Goal: Entertainment & Leisure: Consume media (video, audio)

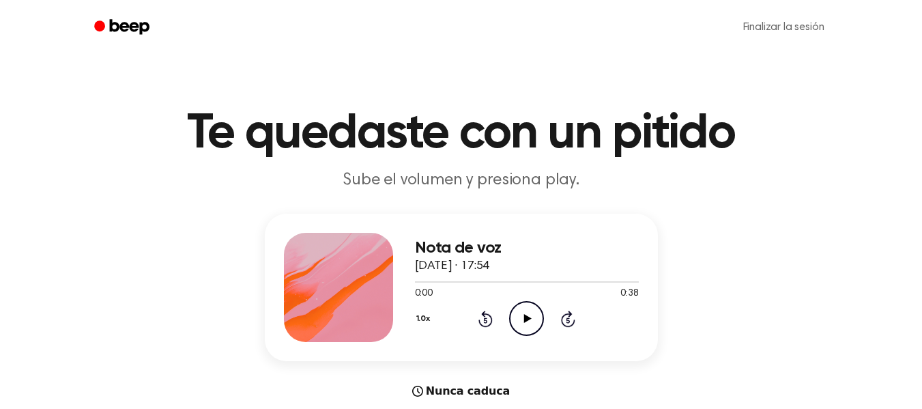
click at [527, 319] on icon at bounding box center [528, 318] width 8 height 9
drag, startPoint x: 450, startPoint y: 282, endPoint x: 560, endPoint y: 293, distance: 110.4
click at [560, 293] on div "0:06 0:38 Su navegador no soporta el elemento [object Object]." at bounding box center [527, 288] width 224 height 25
click at [586, 310] on div "1.0x Rewind 5 seconds Pause Audio Skip 5 seconds" at bounding box center [527, 318] width 224 height 35
drag, startPoint x: 579, startPoint y: 321, endPoint x: 566, endPoint y: 320, distance: 12.4
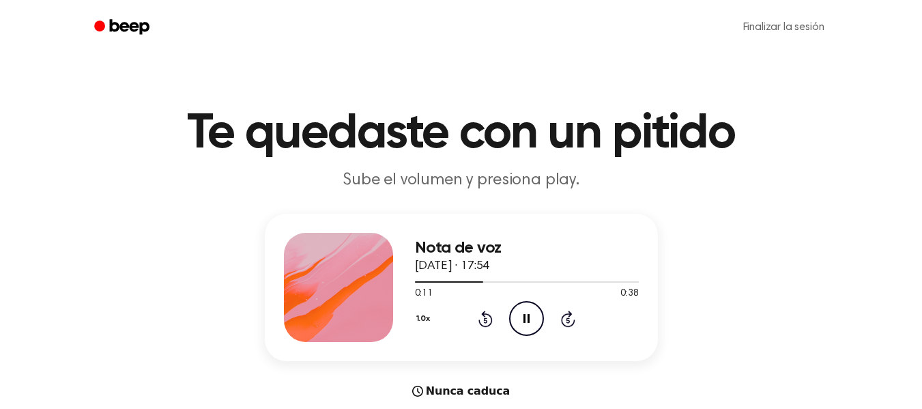
click at [566, 320] on icon at bounding box center [567, 319] width 3 height 5
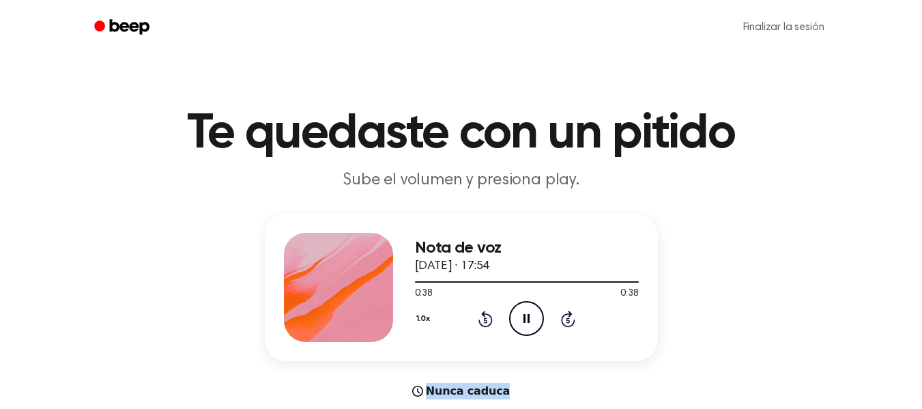
click at [566, 320] on icon at bounding box center [567, 319] width 3 height 5
click at [509, 312] on icon "Play Audio" at bounding box center [526, 318] width 35 height 35
click at [534, 319] on icon "Play Audio" at bounding box center [526, 318] width 35 height 35
click at [540, 318] on icon "Play Audio" at bounding box center [526, 318] width 35 height 35
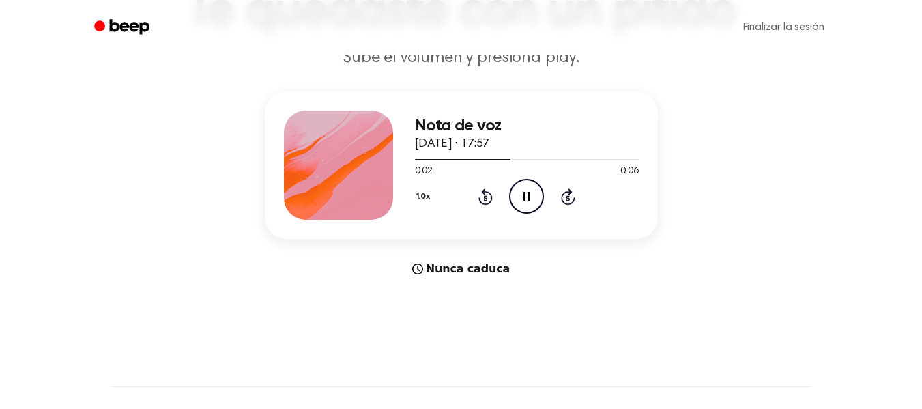
scroll to position [123, 0]
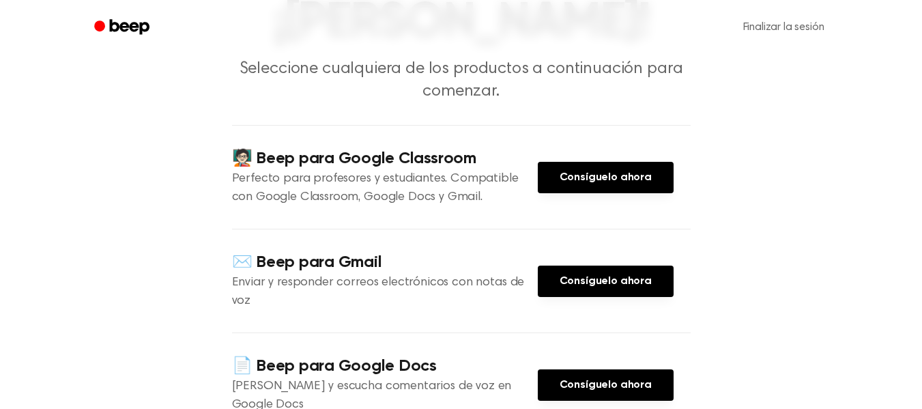
scroll to position [113, 0]
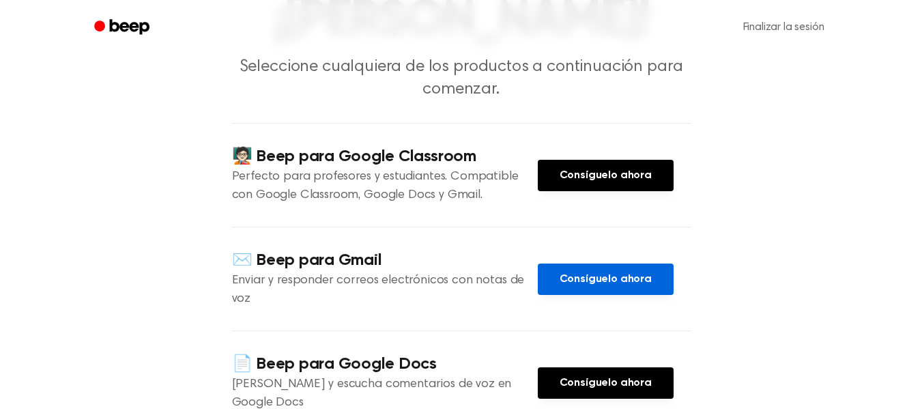
click at [607, 274] on font "Consíguelo ahora" at bounding box center [605, 279] width 92 height 11
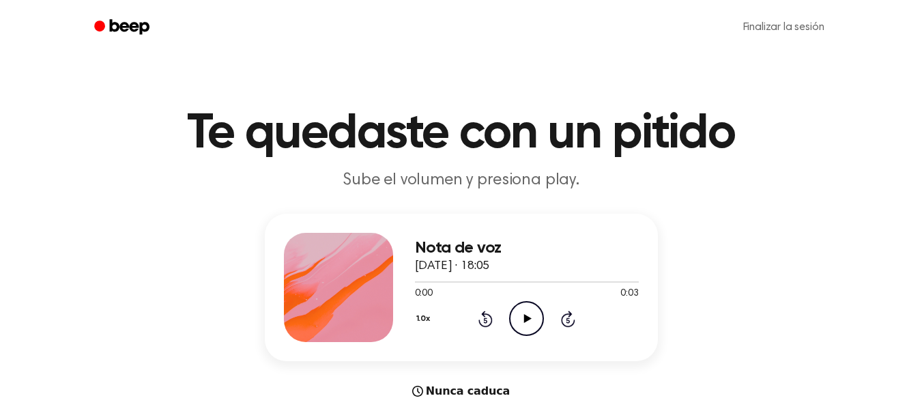
click at [516, 323] on icon "Play Audio" at bounding box center [526, 318] width 35 height 35
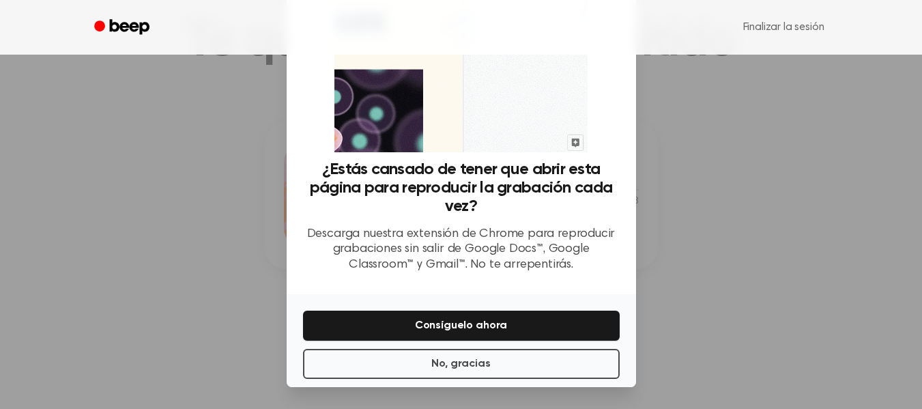
scroll to position [119, 0]
click at [491, 353] on button "No, gracias" at bounding box center [461, 364] width 317 height 30
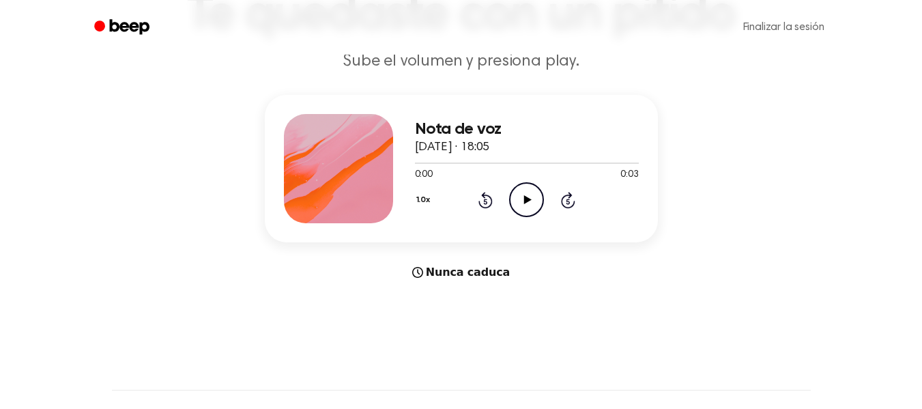
click at [516, 179] on div "0:00 0:03" at bounding box center [527, 175] width 224 height 14
click at [517, 188] on icon "Play Audio" at bounding box center [526, 199] width 35 height 35
click at [456, 270] on font "Nunca caduca" at bounding box center [468, 271] width 85 height 13
click at [422, 282] on main "Te quedaste con un pitido Sube el volumen y presiona play. Nota de voz 8 de sep…" at bounding box center [461, 299] width 922 height 836
click at [540, 203] on icon "Play Audio" at bounding box center [526, 199] width 35 height 35
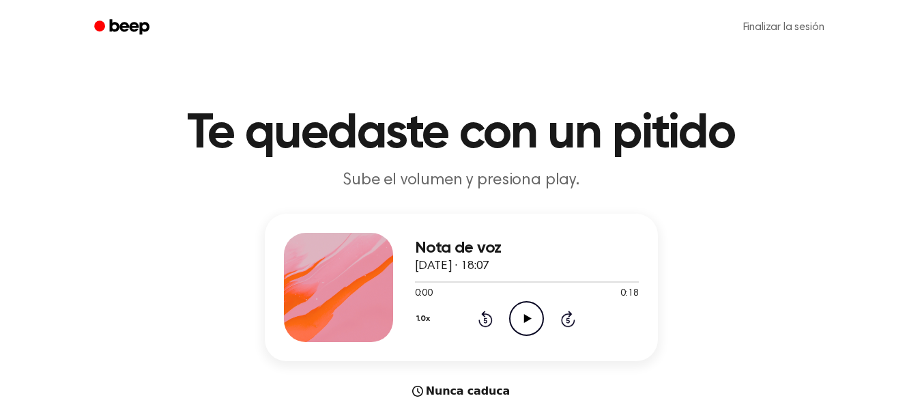
click at [529, 335] on circle at bounding box center [526, 318] width 33 height 33
click at [537, 317] on icon "Pause Audio" at bounding box center [526, 318] width 35 height 35
click at [512, 334] on icon "Play Audio" at bounding box center [526, 318] width 35 height 35
click at [521, 318] on icon "Play Audio" at bounding box center [526, 318] width 35 height 35
click at [519, 312] on icon "Play Audio" at bounding box center [526, 318] width 35 height 35
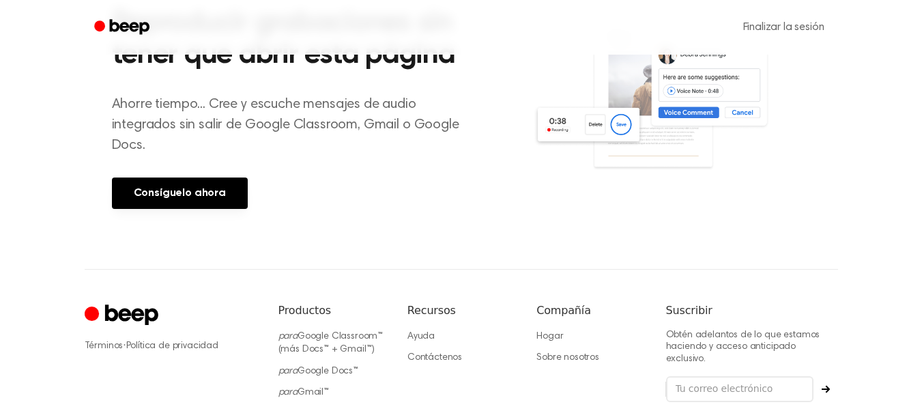
scroll to position [579, 0]
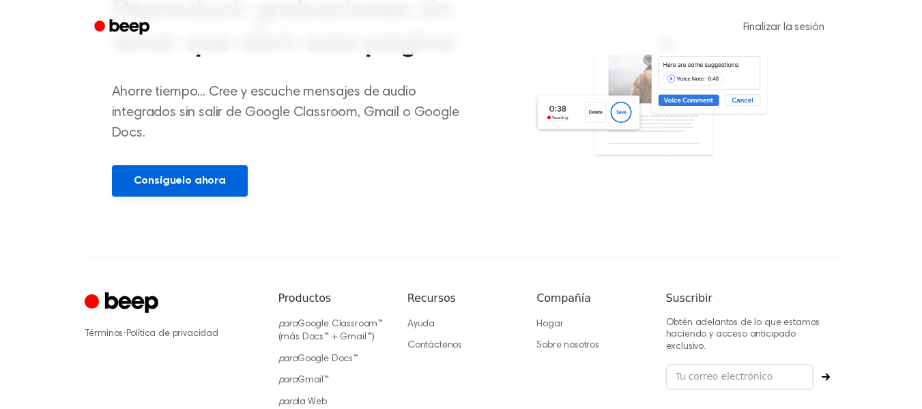
click at [209, 175] on font "Consíguelo ahora" at bounding box center [180, 180] width 92 height 11
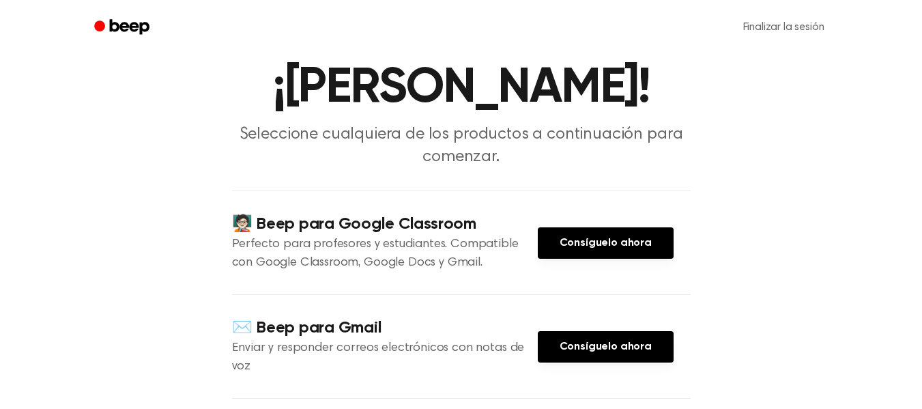
scroll to position [50, 0]
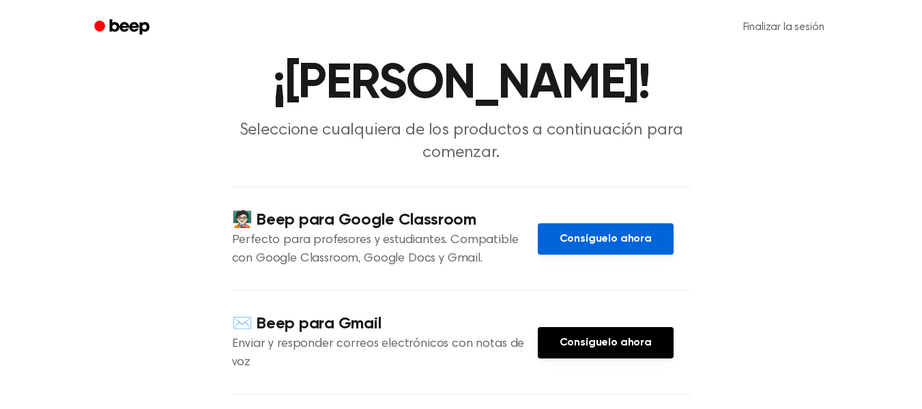
click at [624, 224] on link "Consíguelo ahora" at bounding box center [606, 238] width 136 height 31
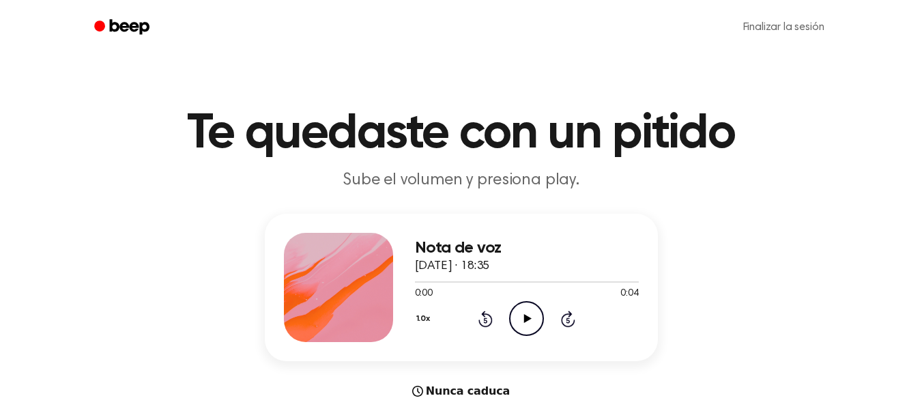
click at [534, 327] on icon "Play Audio" at bounding box center [526, 318] width 35 height 35
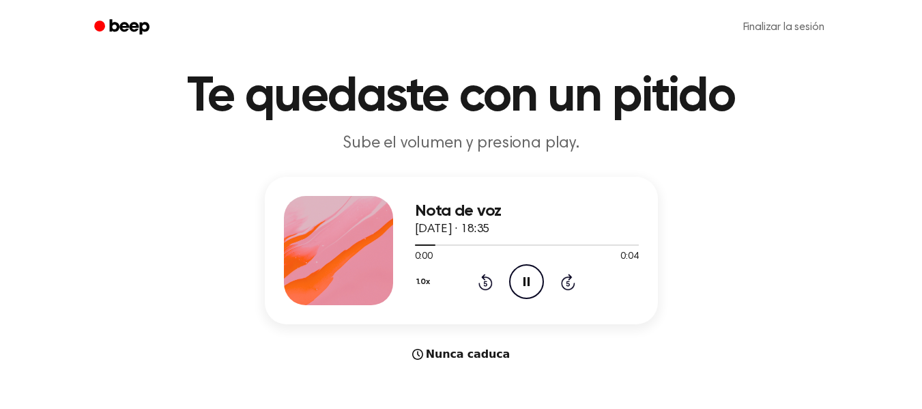
scroll to position [38, 0]
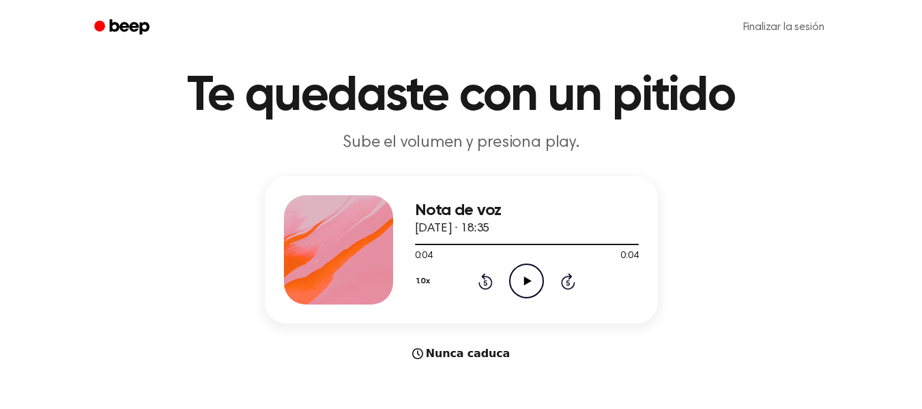
click at [519, 272] on icon "Play Audio" at bounding box center [526, 280] width 35 height 35
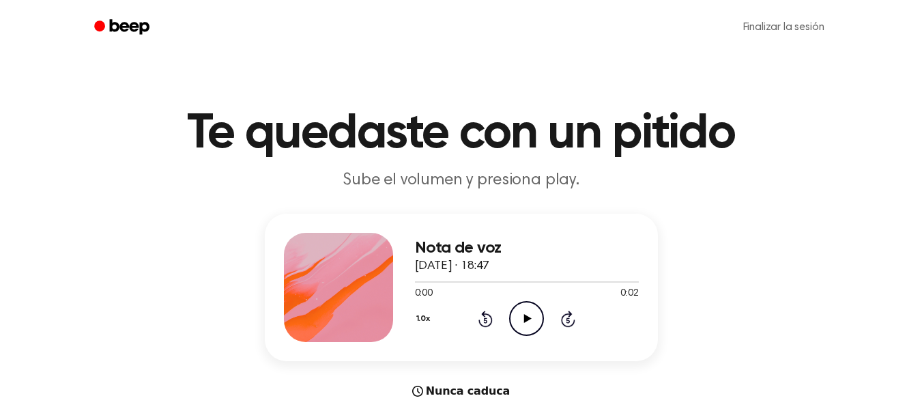
click at [531, 321] on icon "Play Audio" at bounding box center [526, 318] width 35 height 35
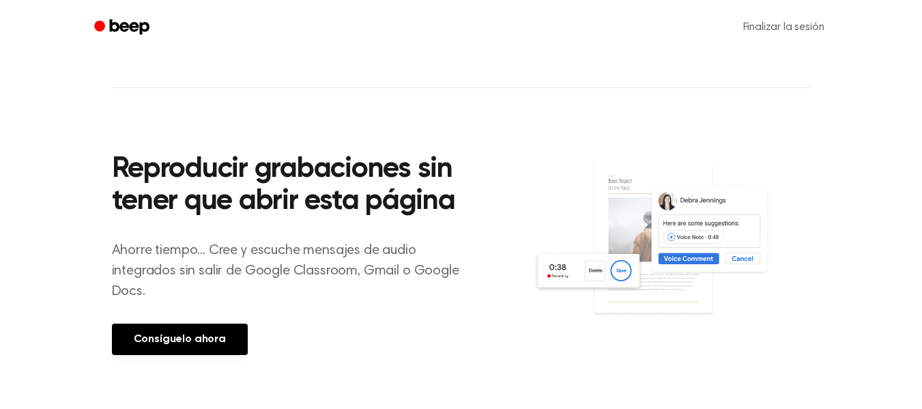
scroll to position [420, 0]
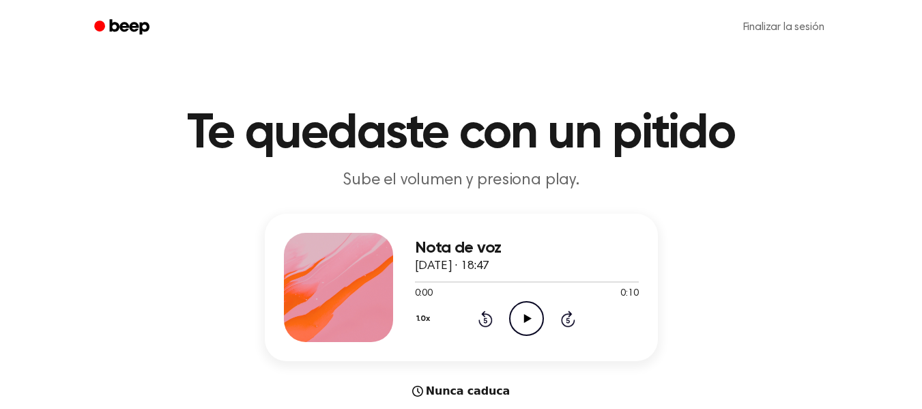
click at [527, 326] on icon "Play Audio" at bounding box center [526, 318] width 35 height 35
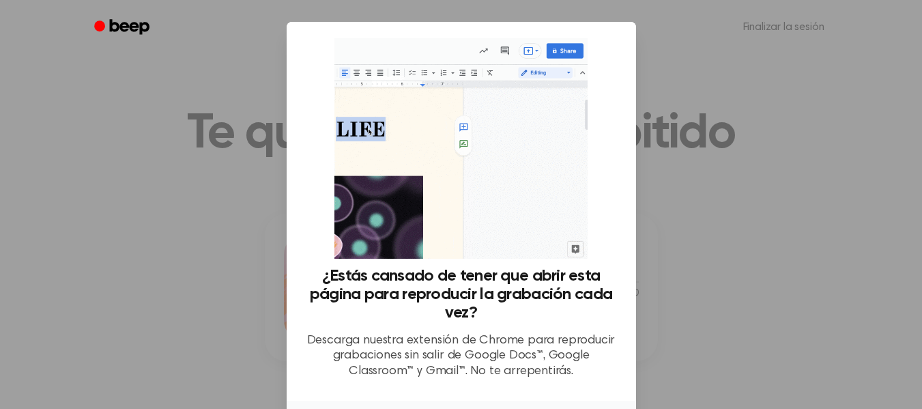
click at [645, 151] on div at bounding box center [461, 204] width 922 height 409
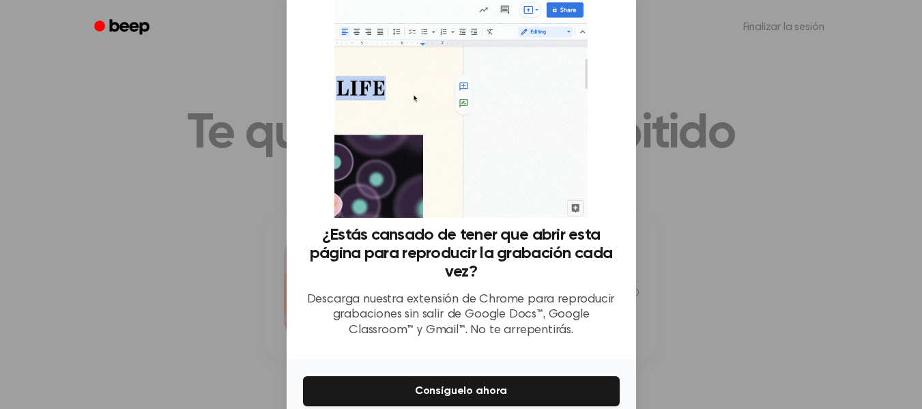
scroll to position [106, 0]
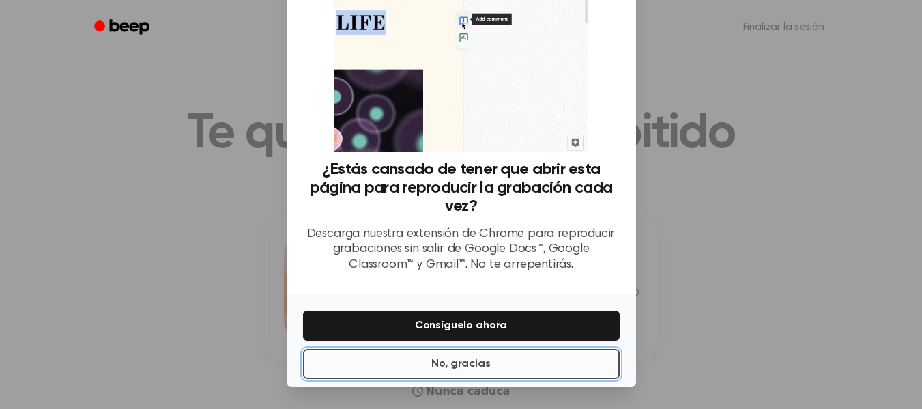
click at [543, 361] on button "No, gracias" at bounding box center [461, 364] width 317 height 30
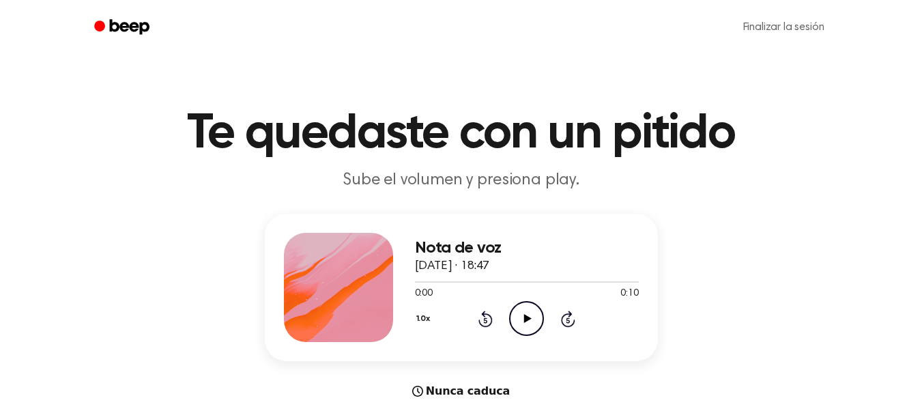
click at [522, 300] on div "0:00 0:10" at bounding box center [527, 294] width 224 height 14
click at [531, 319] on icon "Play Audio" at bounding box center [526, 318] width 35 height 35
click at [580, 318] on div "1.0x Rewind 5 seconds Pause Audio Skip 5 seconds" at bounding box center [527, 318] width 224 height 35
click at [564, 325] on icon at bounding box center [568, 318] width 14 height 16
